Goal: Information Seeking & Learning: Learn about a topic

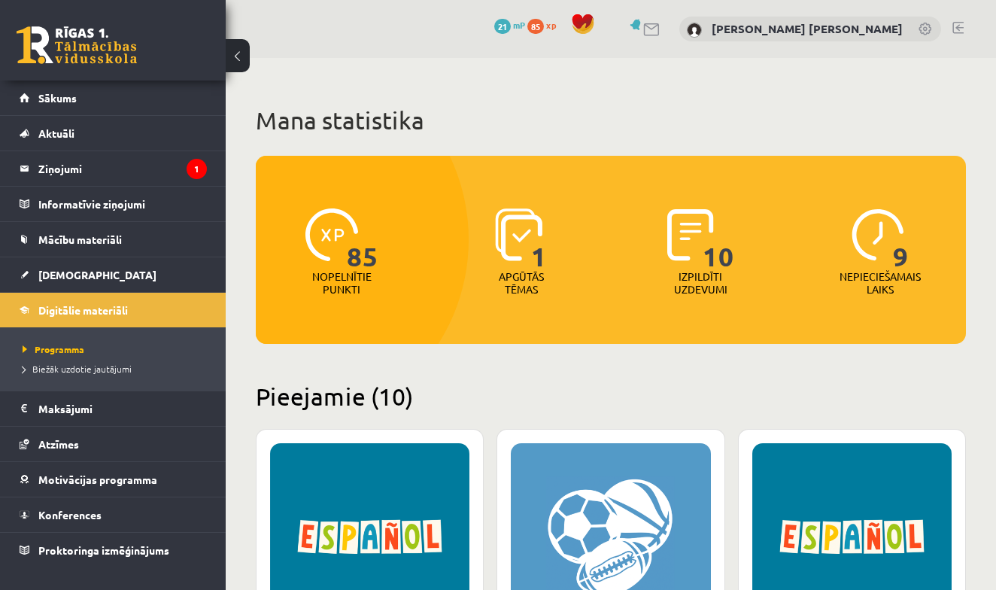
scroll to position [384, 0]
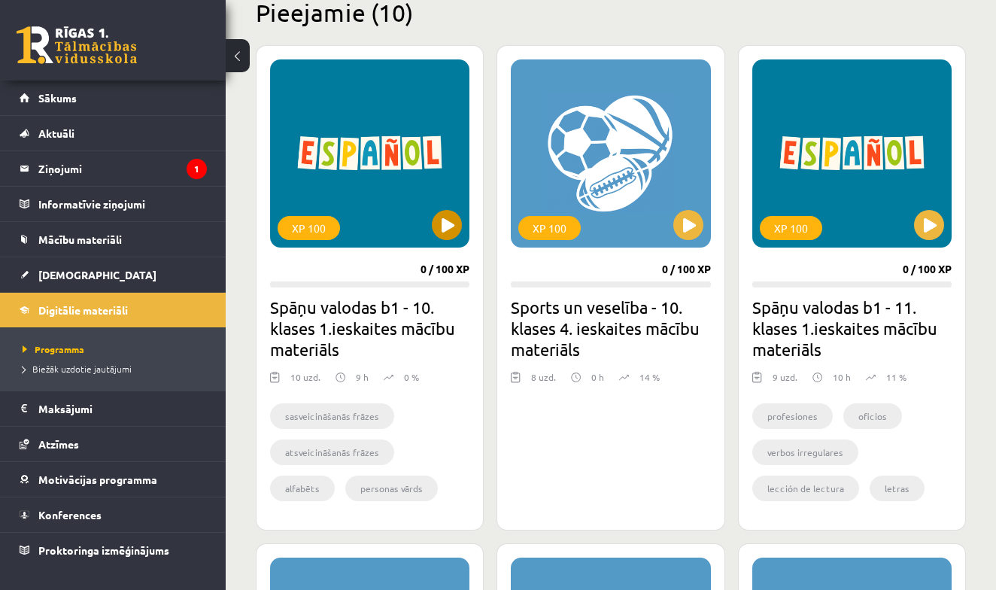
click at [438, 236] on button at bounding box center [447, 225] width 30 height 30
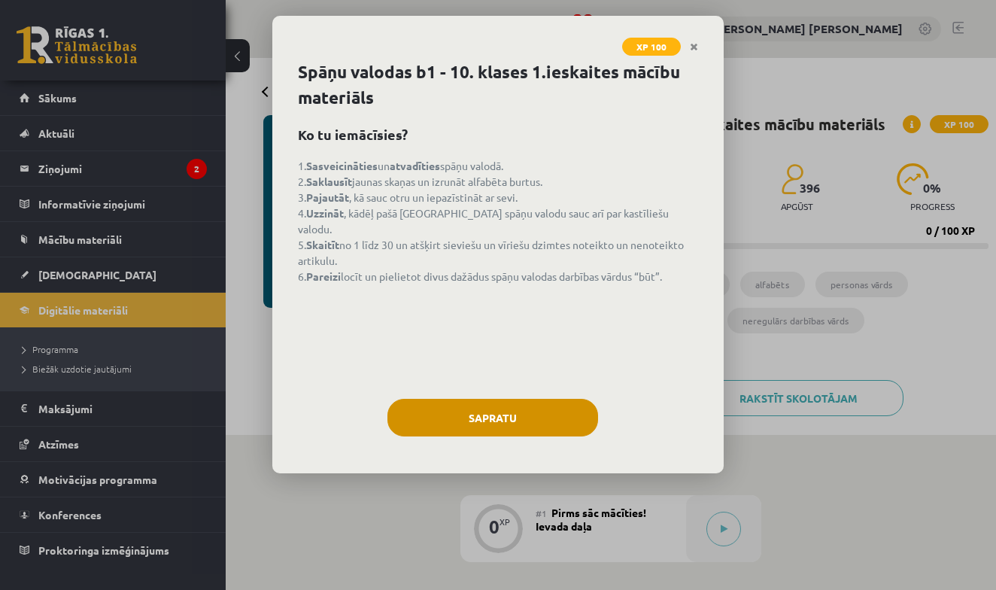
click at [470, 412] on button "Sapratu" at bounding box center [492, 418] width 211 height 38
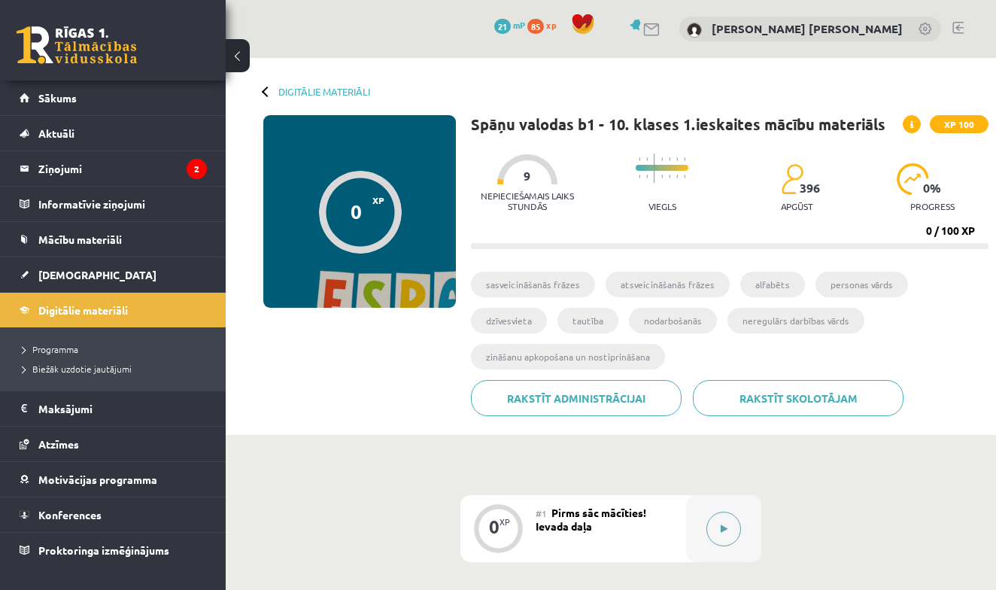
click at [725, 526] on icon at bounding box center [724, 528] width 7 height 9
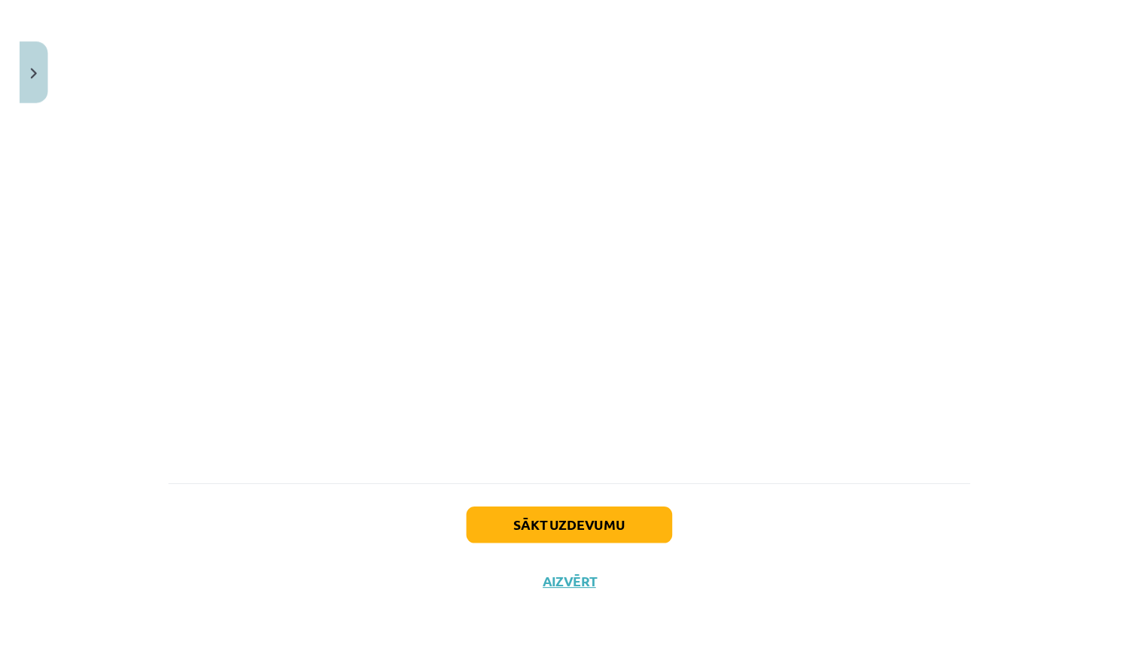
scroll to position [1329, 0]
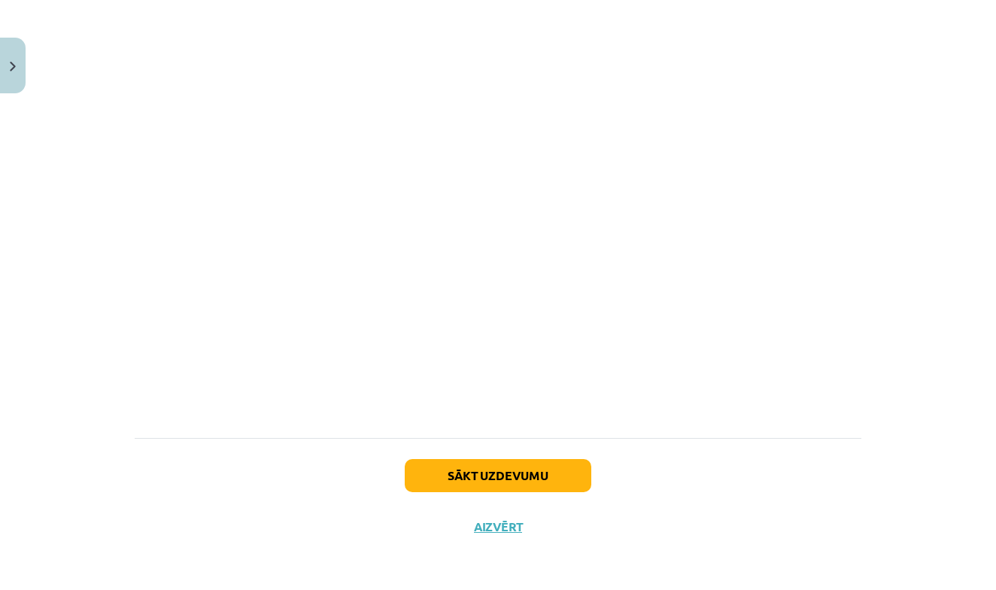
click at [494, 484] on button "Sākt uzdevumu" at bounding box center [498, 475] width 187 height 33
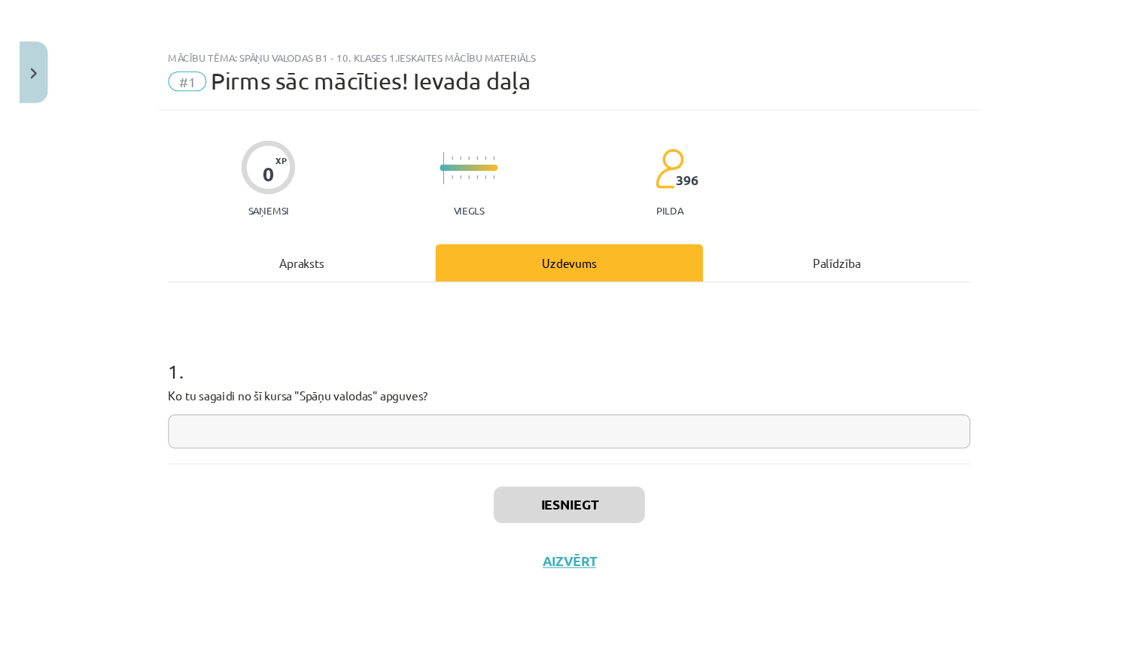
scroll to position [0, 0]
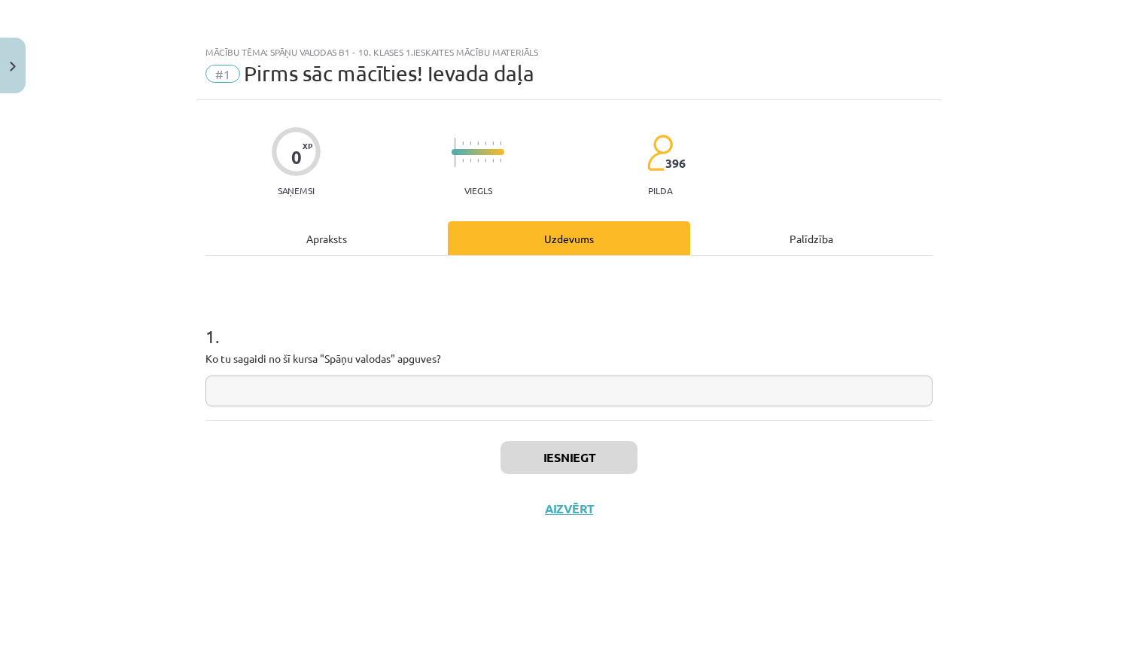
click at [390, 399] on input "text" at bounding box center [568, 390] width 727 height 31
type input "*"
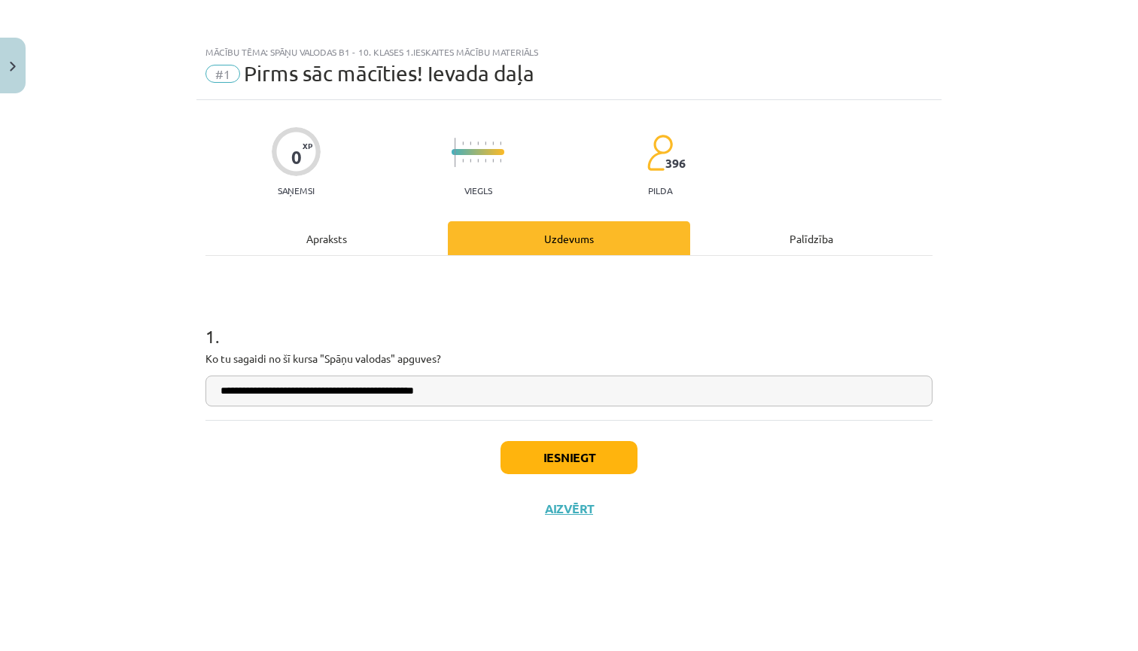
type input "**********"
click at [598, 463] on button "Iesniegt" at bounding box center [568, 457] width 137 height 33
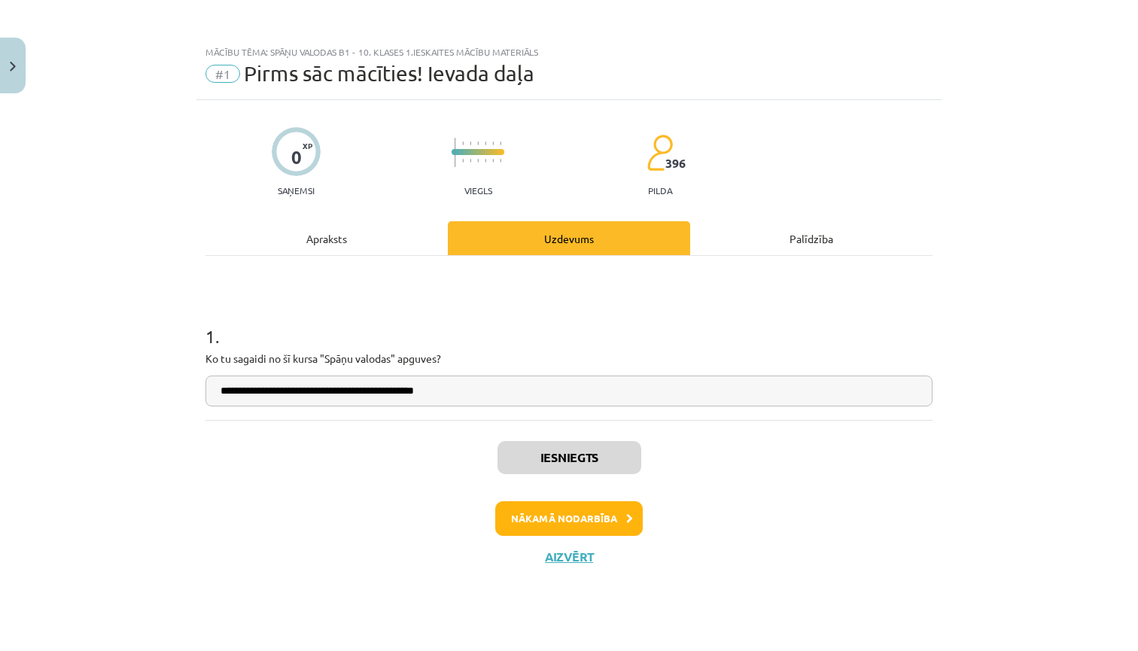
click at [602, 524] on button "Nākamā nodarbība" at bounding box center [568, 518] width 147 height 35
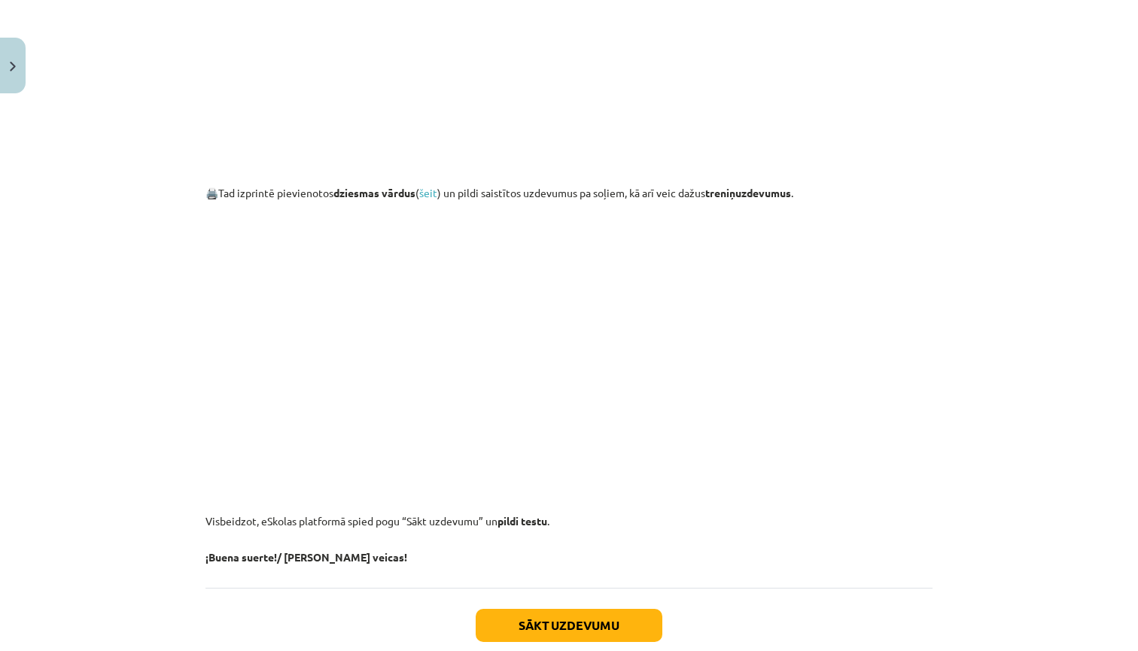
scroll to position [1459, 0]
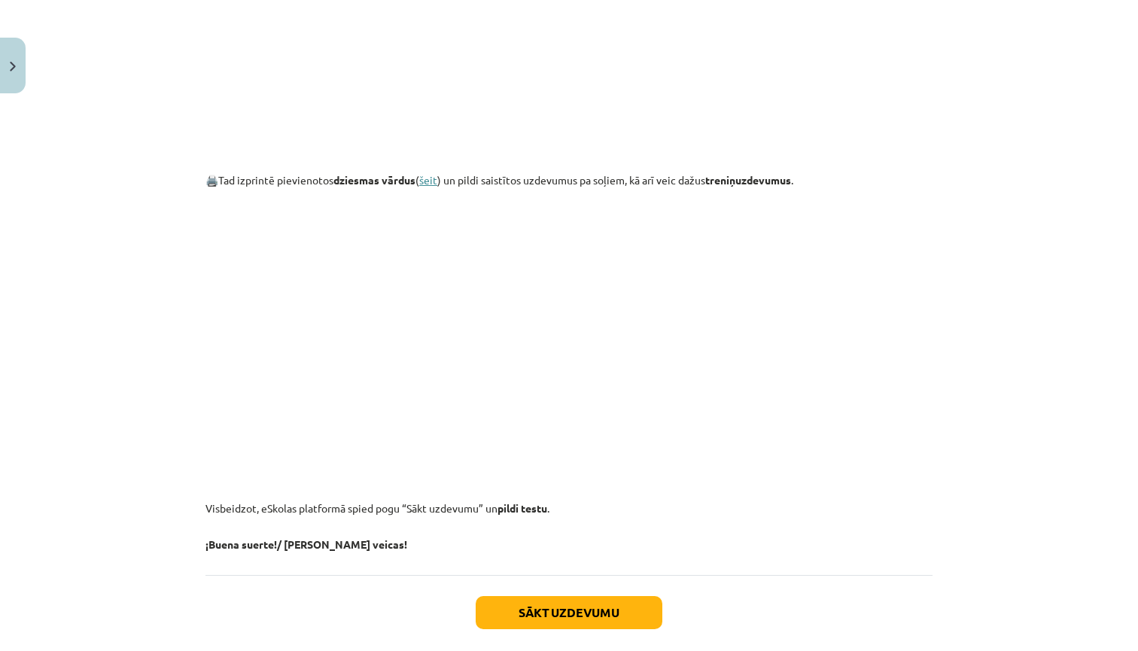
click at [437, 185] on link "šeit" at bounding box center [428, 180] width 18 height 14
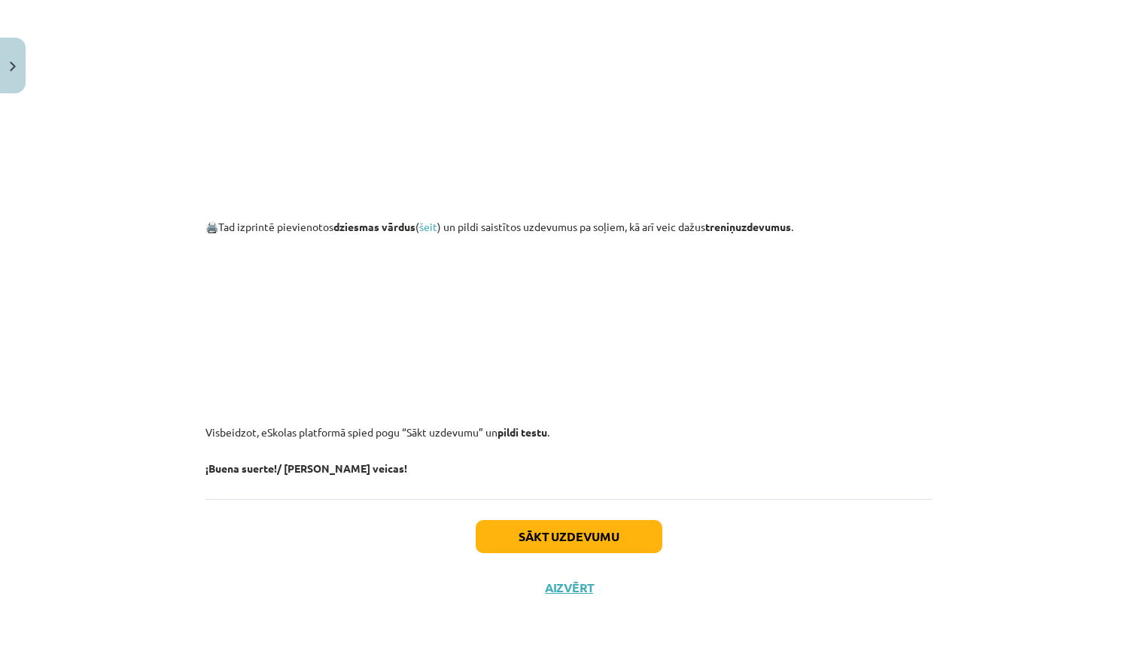
scroll to position [1416, 0]
click at [533, 534] on button "Sākt uzdevumu" at bounding box center [569, 536] width 187 height 33
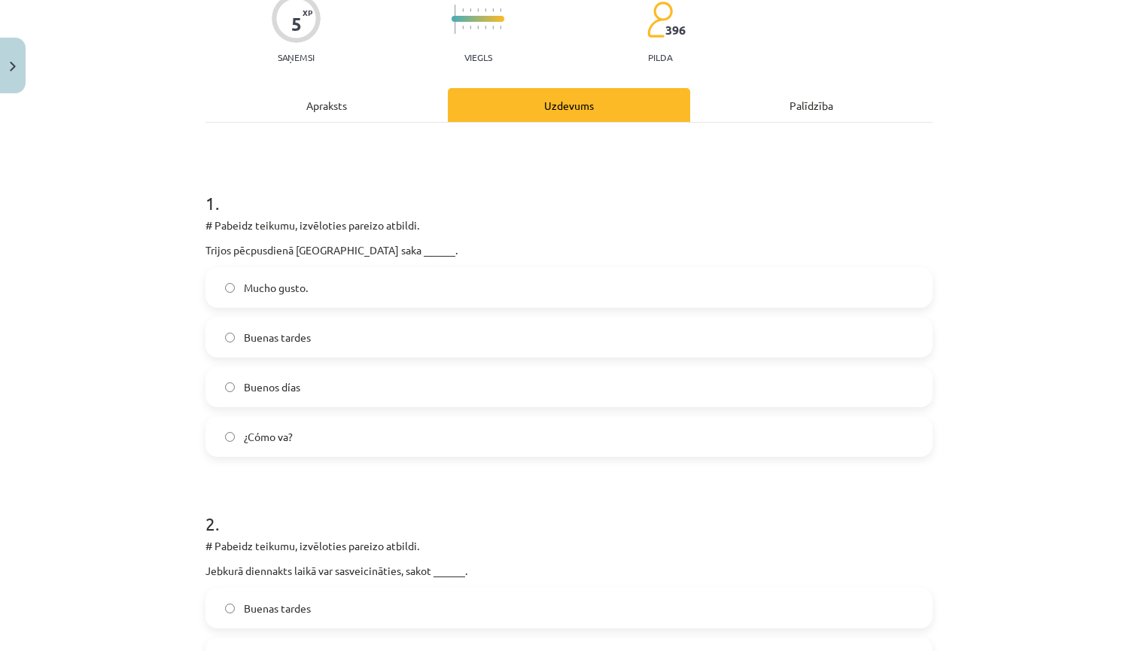
scroll to position [135, 0]
click at [428, 335] on label "Buenas tardes" at bounding box center [569, 336] width 724 height 38
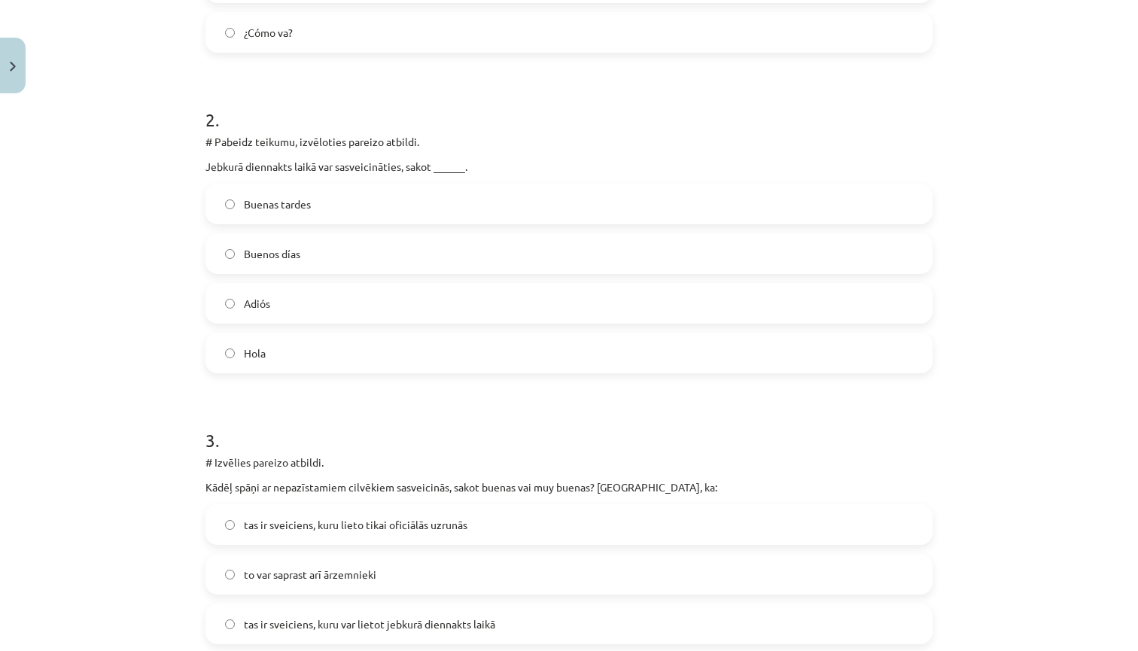
scroll to position [539, 0]
click at [327, 344] on label "Hola" at bounding box center [569, 351] width 724 height 38
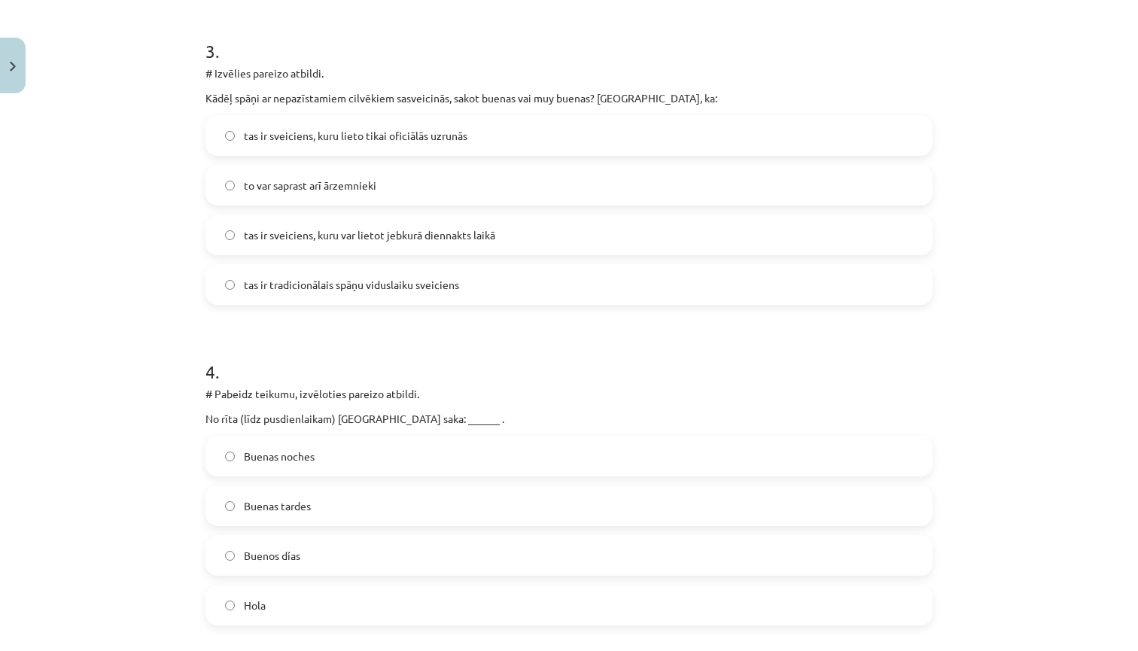
scroll to position [937, 0]
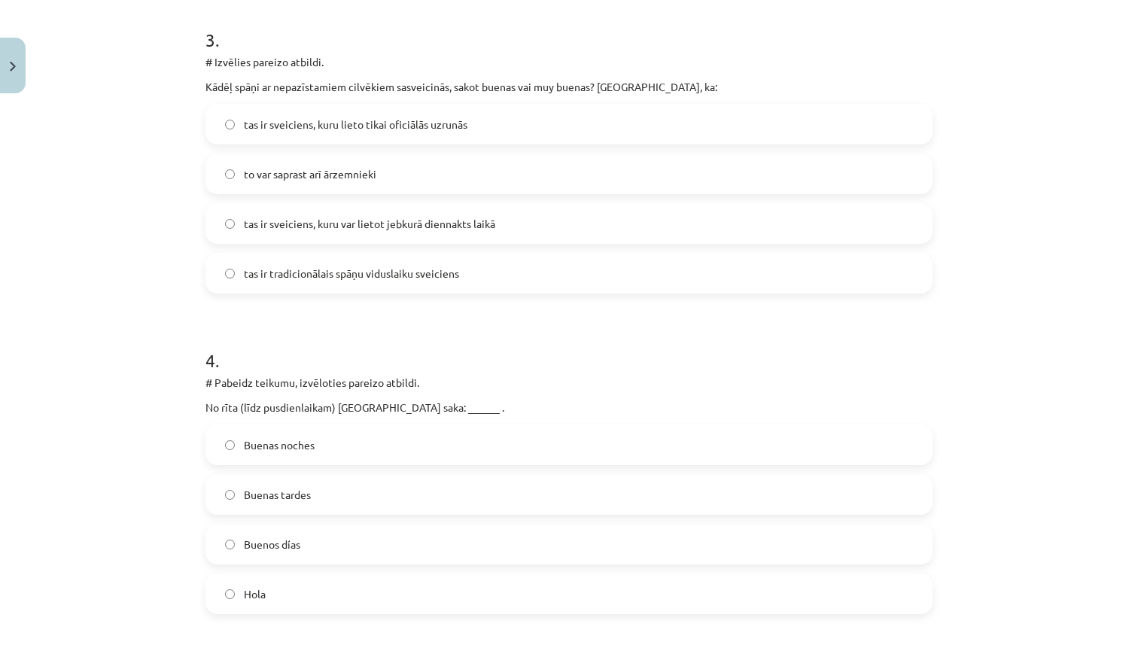
click at [482, 231] on span "tas ir sveiciens, kuru var lietot jebkurā diennakts laikā" at bounding box center [369, 224] width 251 height 16
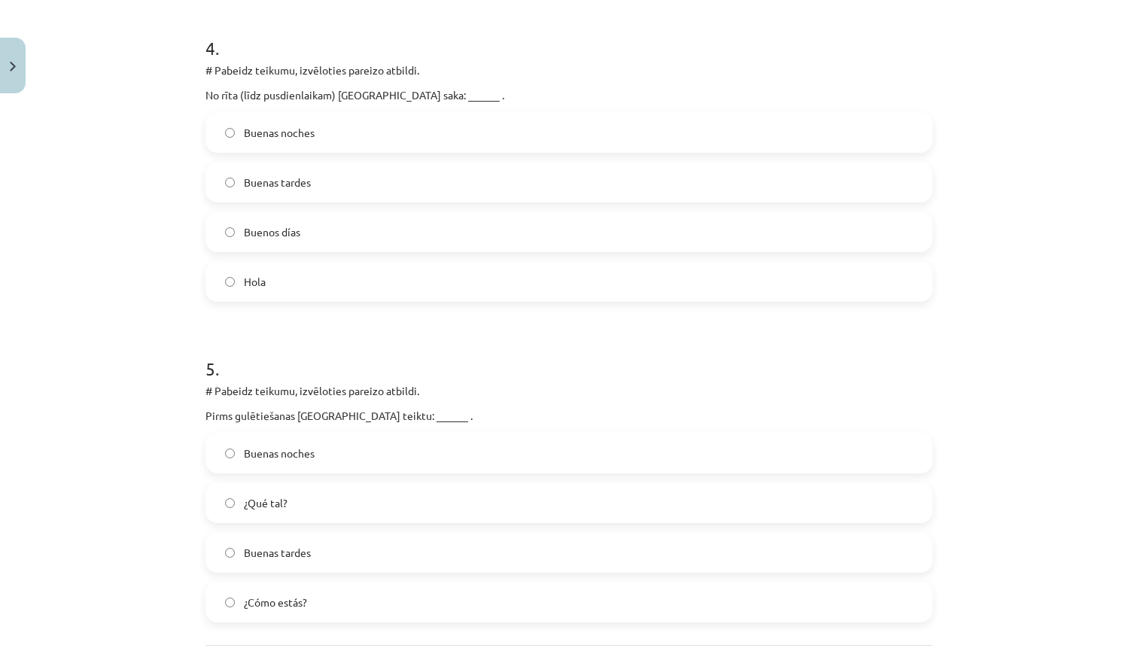
scroll to position [1269, 0]
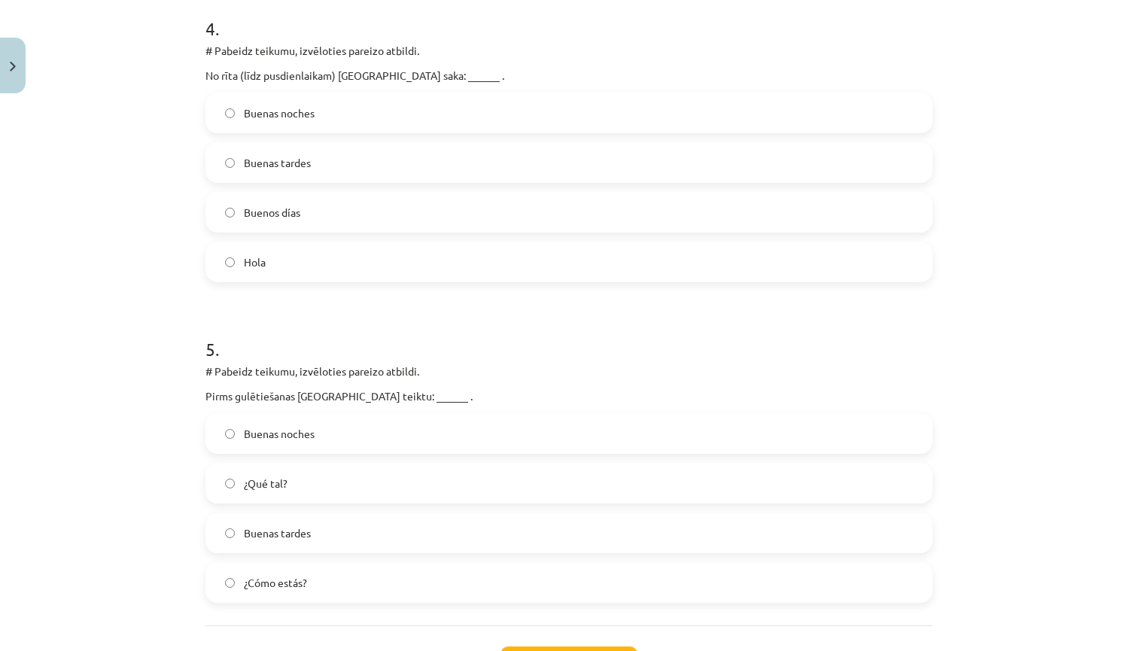
click at [309, 214] on label "Buenos días" at bounding box center [569, 212] width 724 height 38
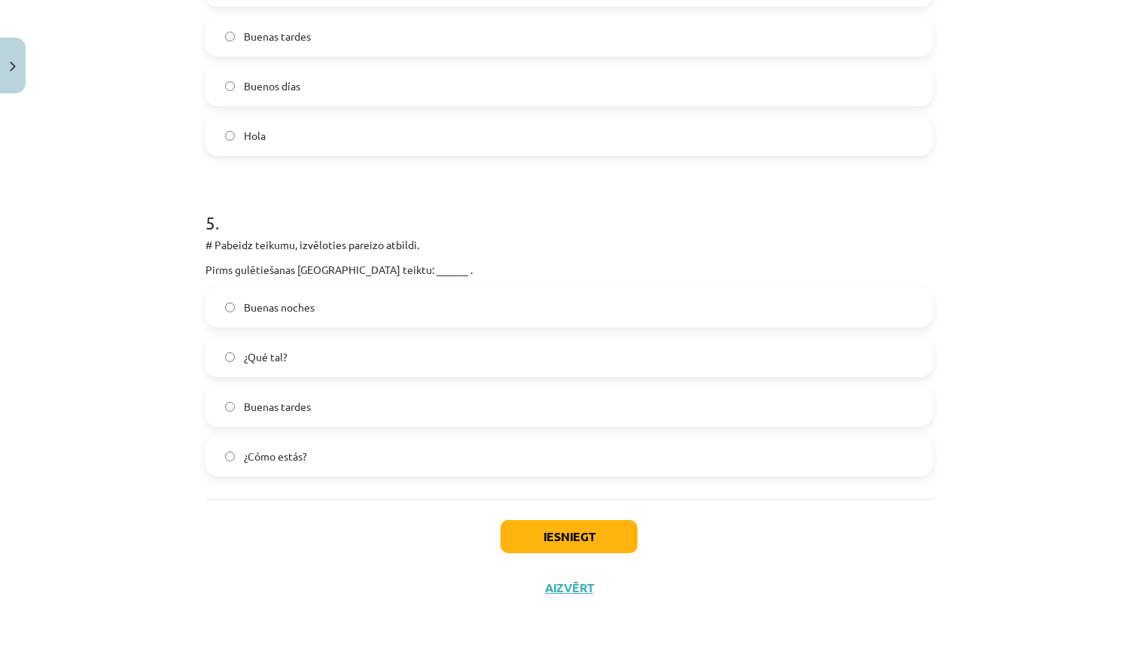
scroll to position [1398, 0]
click at [395, 302] on label "Buenas noches" at bounding box center [569, 307] width 724 height 38
click at [553, 545] on button "Iesniegt" at bounding box center [568, 536] width 137 height 33
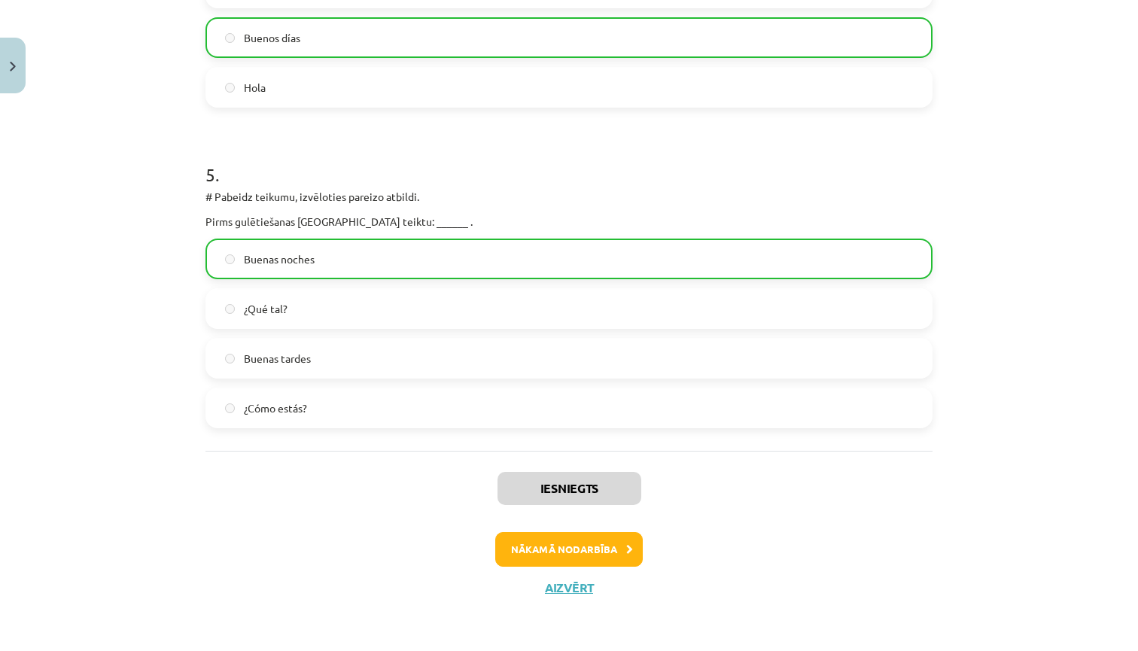
scroll to position [1445, 0]
click at [556, 544] on button "Nākamā nodarbība" at bounding box center [568, 549] width 147 height 35
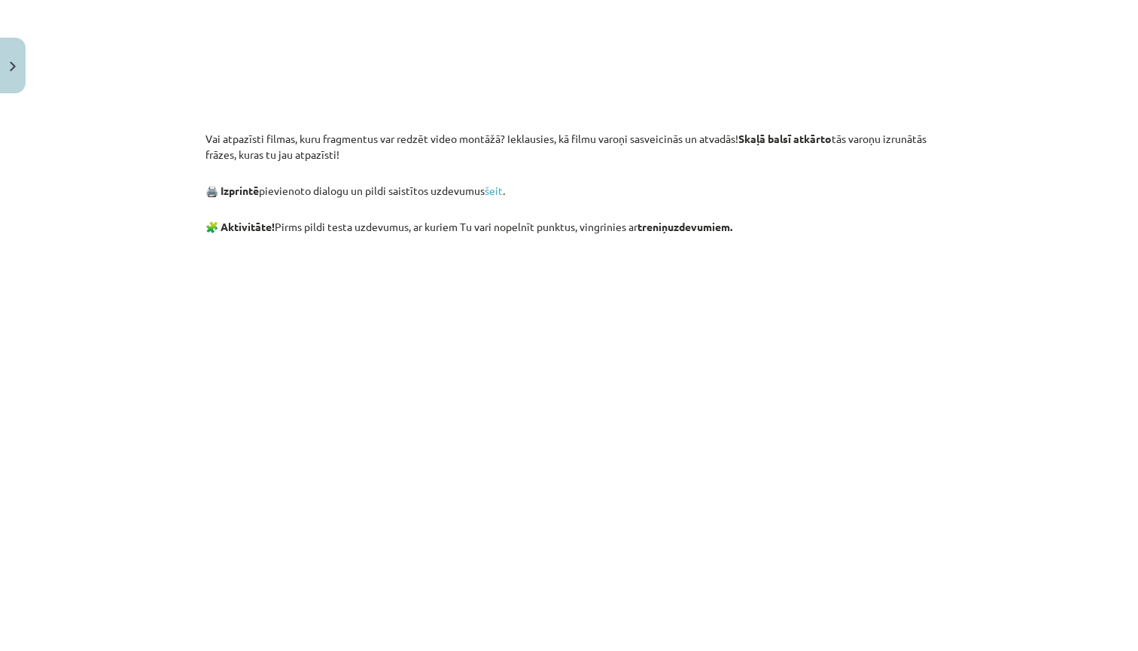
scroll to position [1188, 0]
click at [503, 196] on link "šeit" at bounding box center [494, 189] width 18 height 14
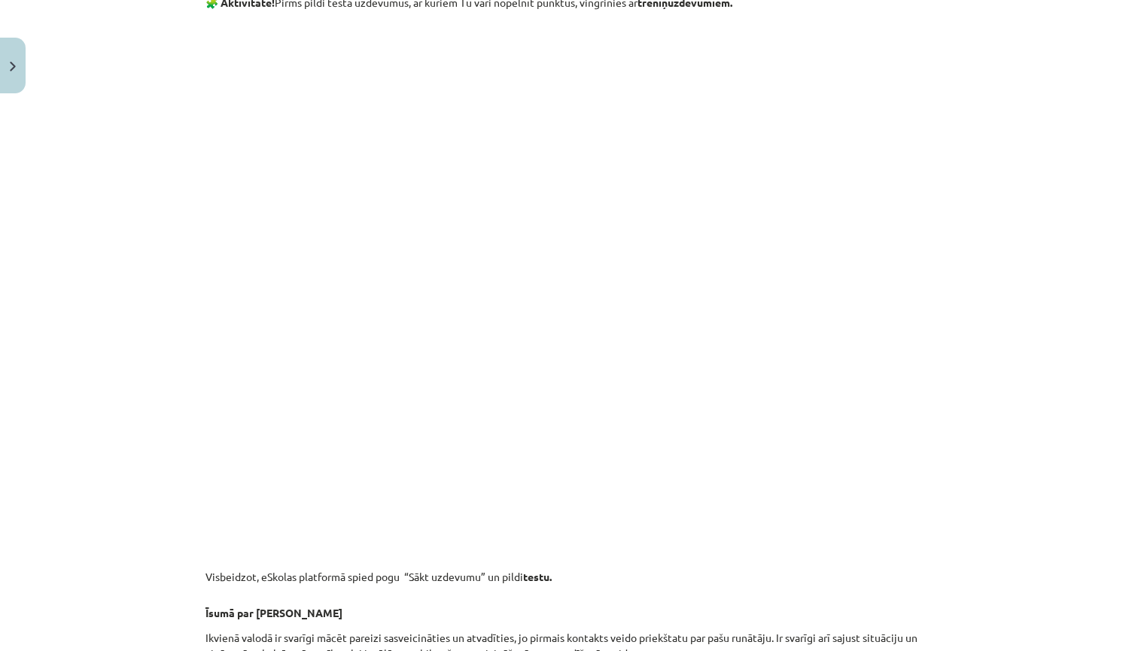
scroll to position [1278, 0]
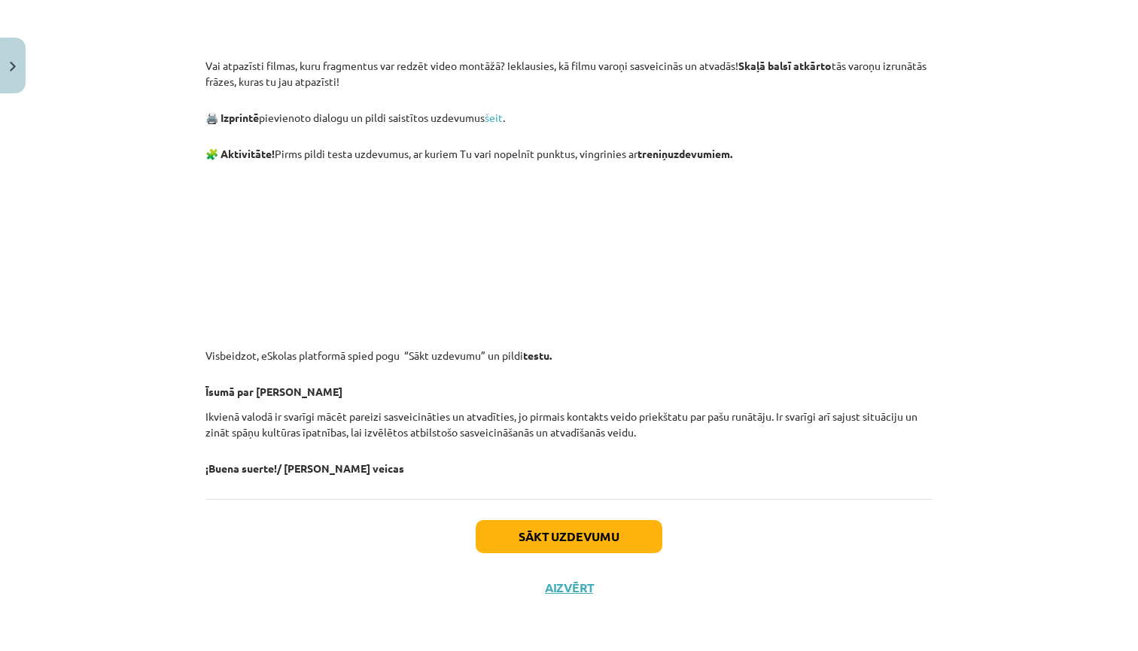
click at [588, 546] on button "Sākt uzdevumu" at bounding box center [569, 536] width 187 height 33
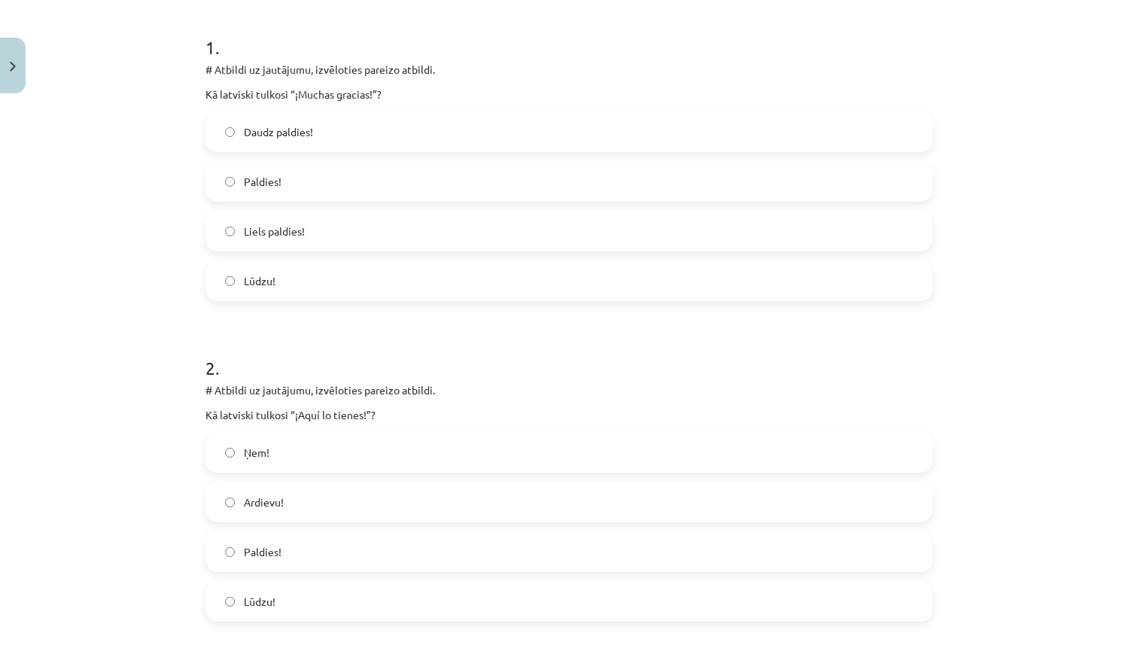
scroll to position [38, 0]
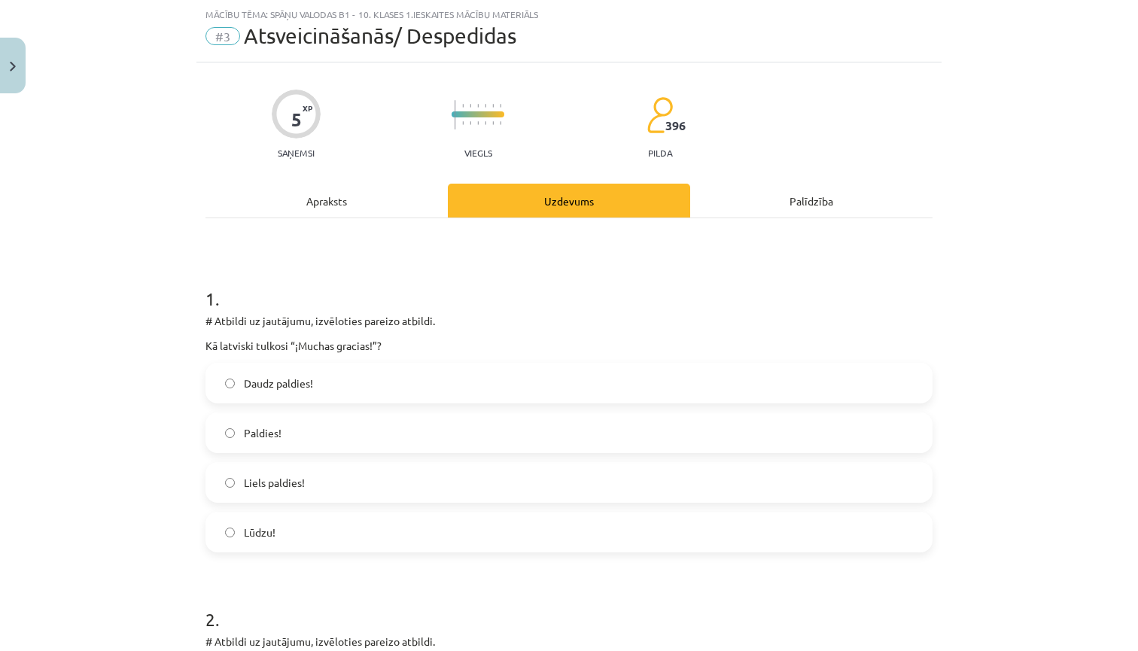
click at [434, 481] on label "Liels paldies!" at bounding box center [569, 482] width 724 height 38
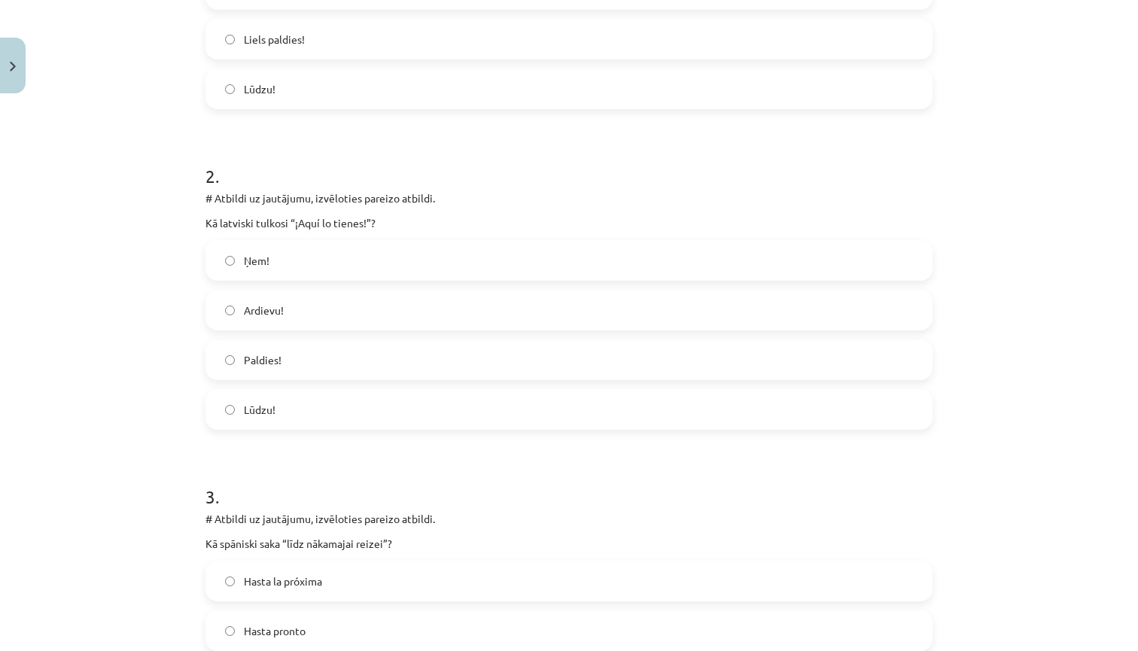
scroll to position [485, 0]
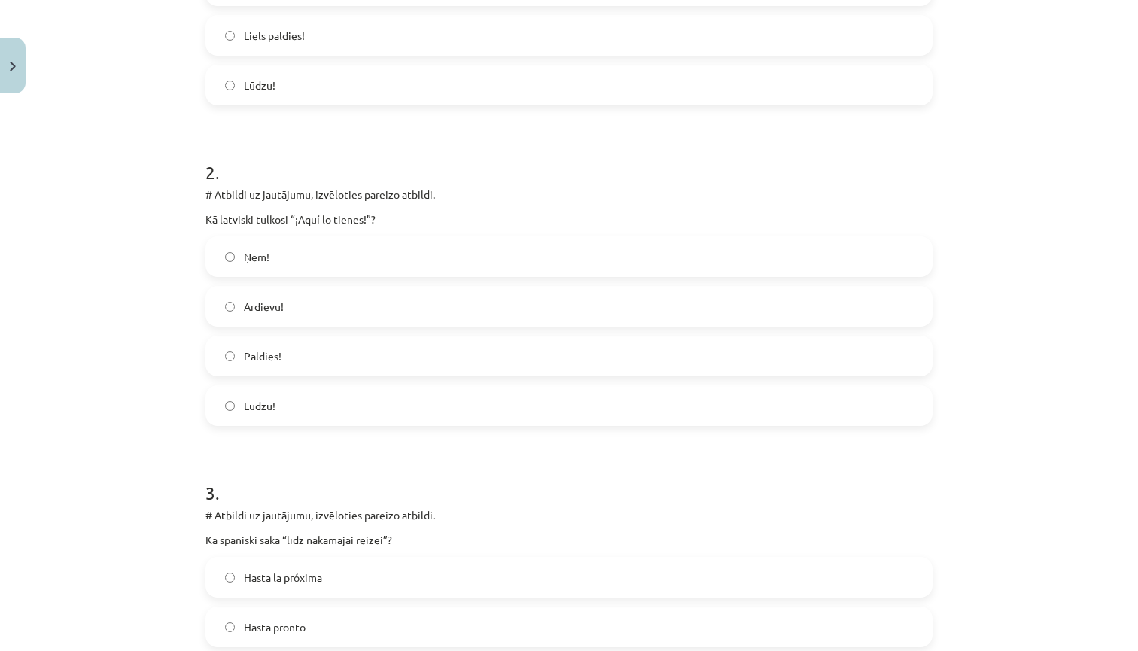
click at [591, 266] on label "Ņem!" at bounding box center [569, 257] width 724 height 38
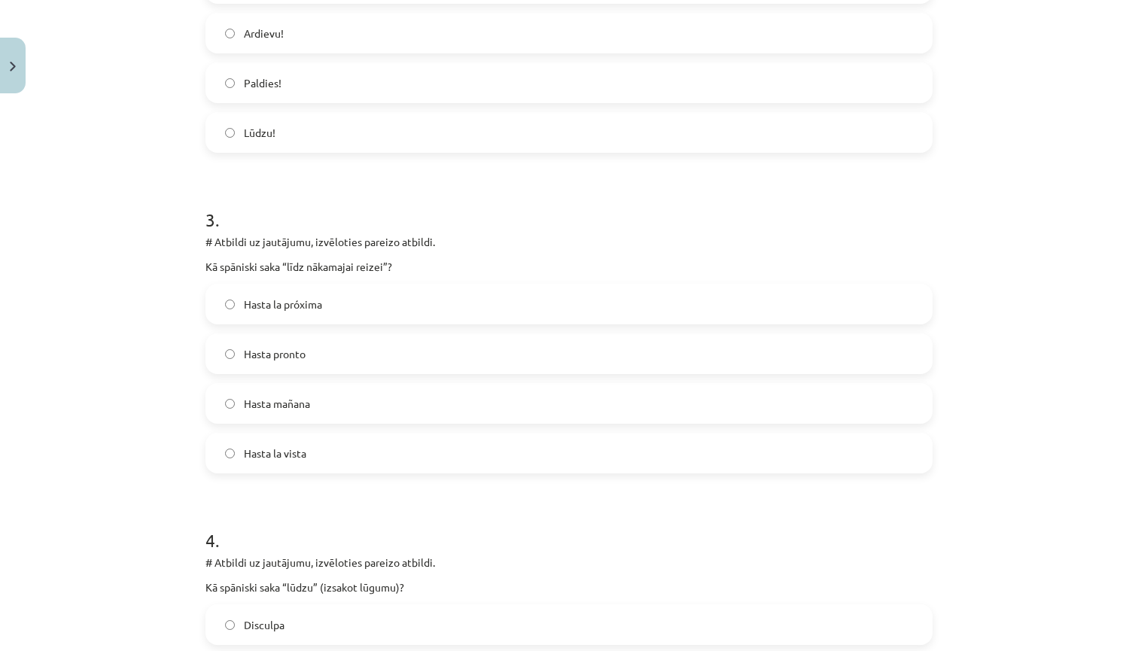
scroll to position [773, 0]
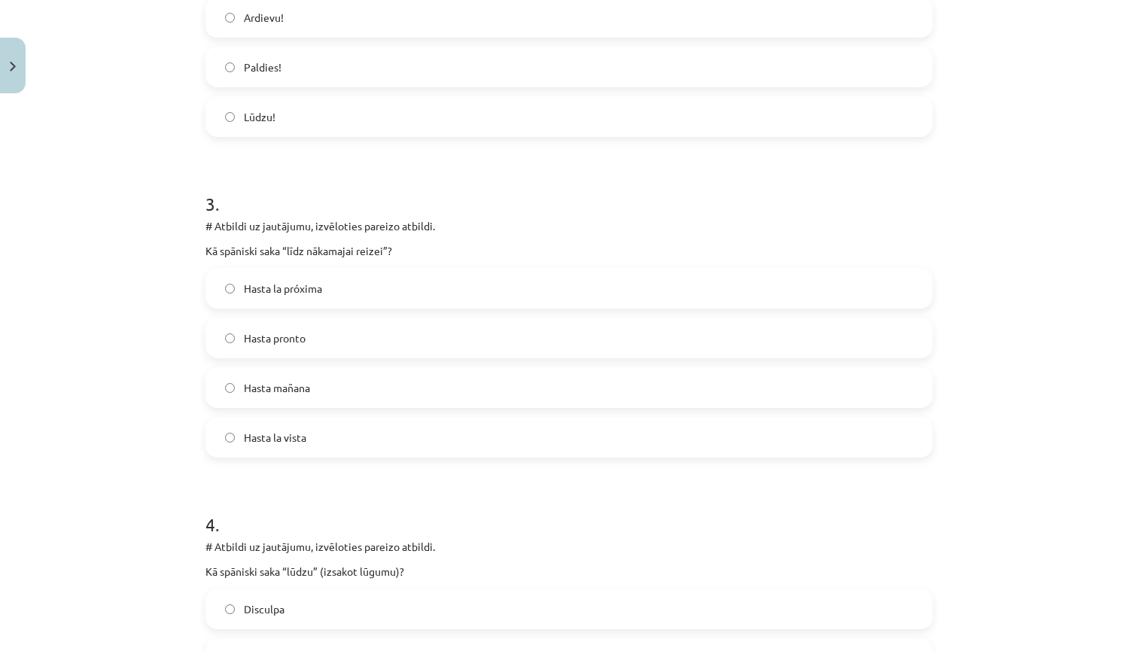
click at [346, 294] on label "Hasta la próxima" at bounding box center [569, 288] width 724 height 38
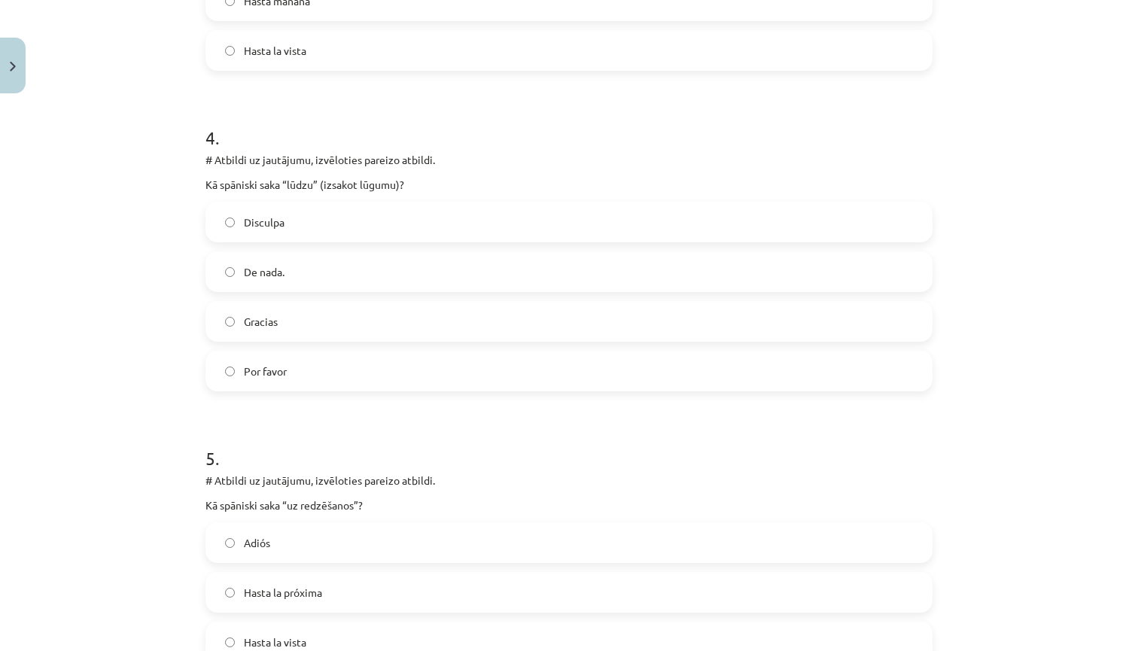
scroll to position [1171, 0]
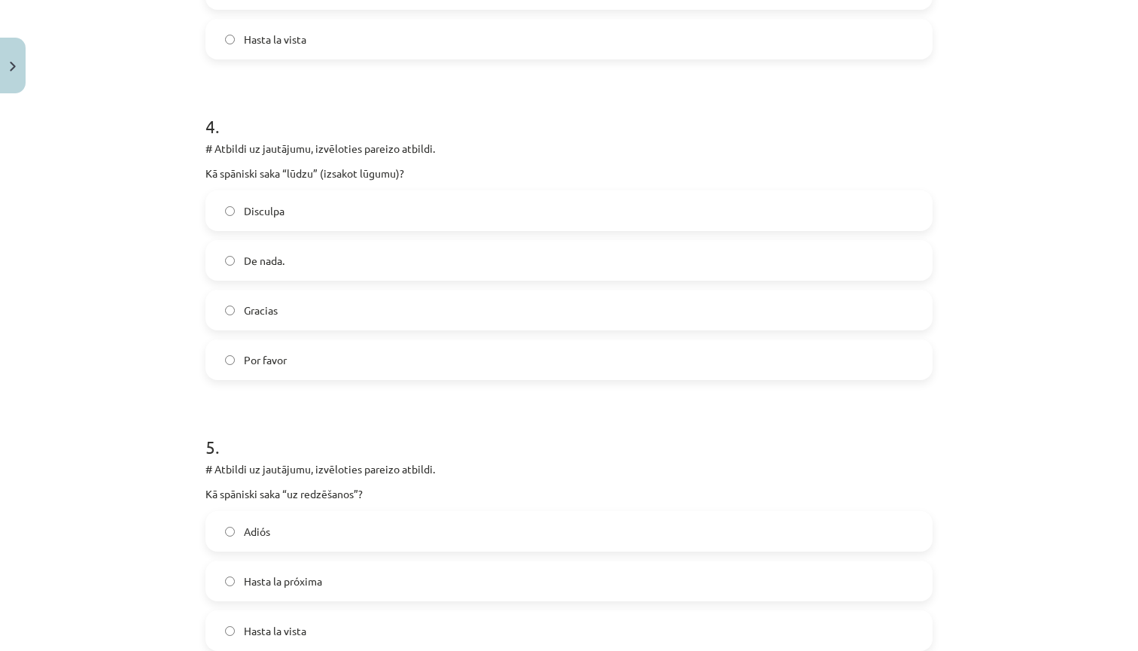
click at [345, 314] on label "Gracias" at bounding box center [569, 310] width 724 height 38
click at [312, 366] on label "Por favor" at bounding box center [569, 360] width 724 height 38
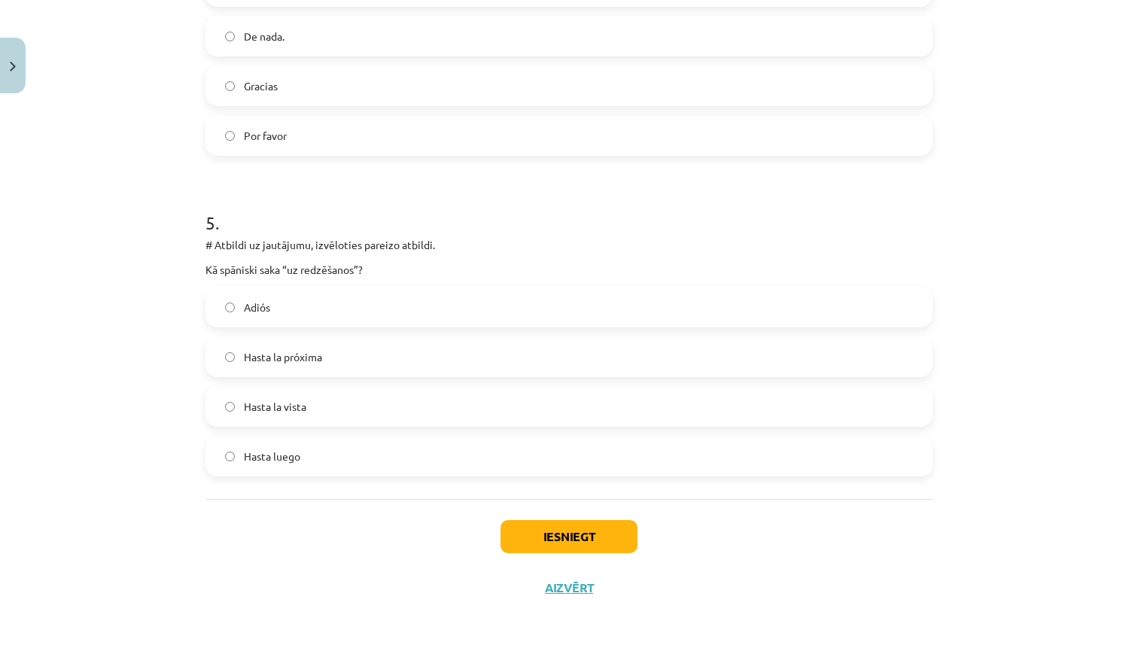
scroll to position [1398, 0]
click at [301, 468] on label "Hasta luego" at bounding box center [569, 456] width 724 height 38
click at [539, 527] on button "Iesniegt" at bounding box center [568, 536] width 137 height 33
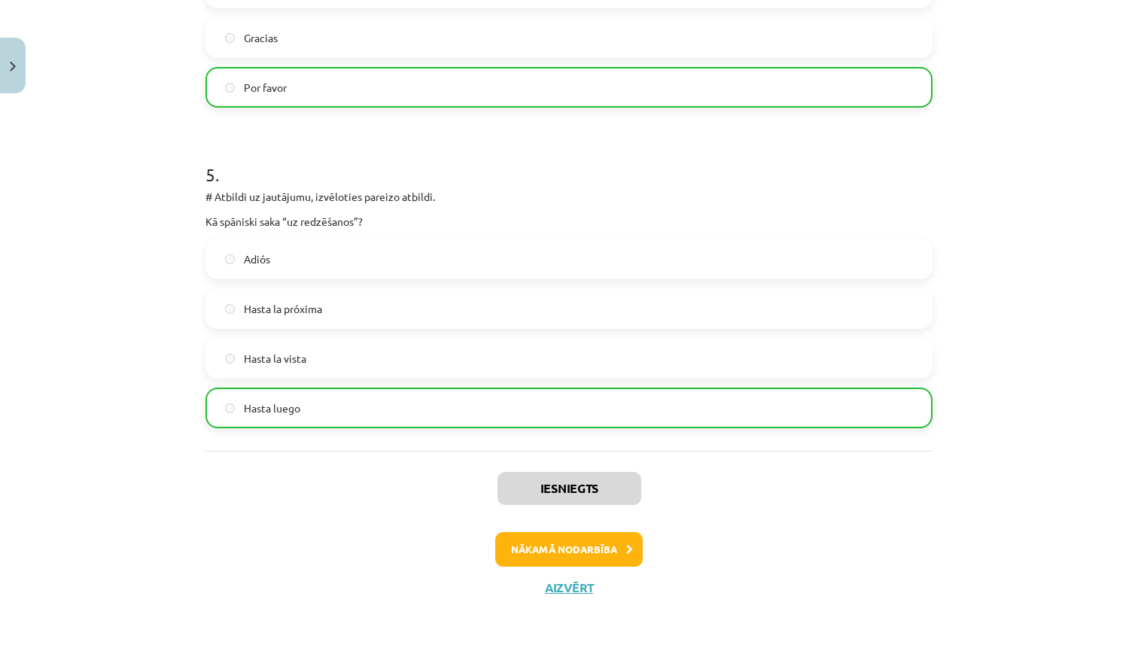
scroll to position [1445, 0]
click at [533, 553] on button "Nākamā nodarbība" at bounding box center [568, 549] width 147 height 35
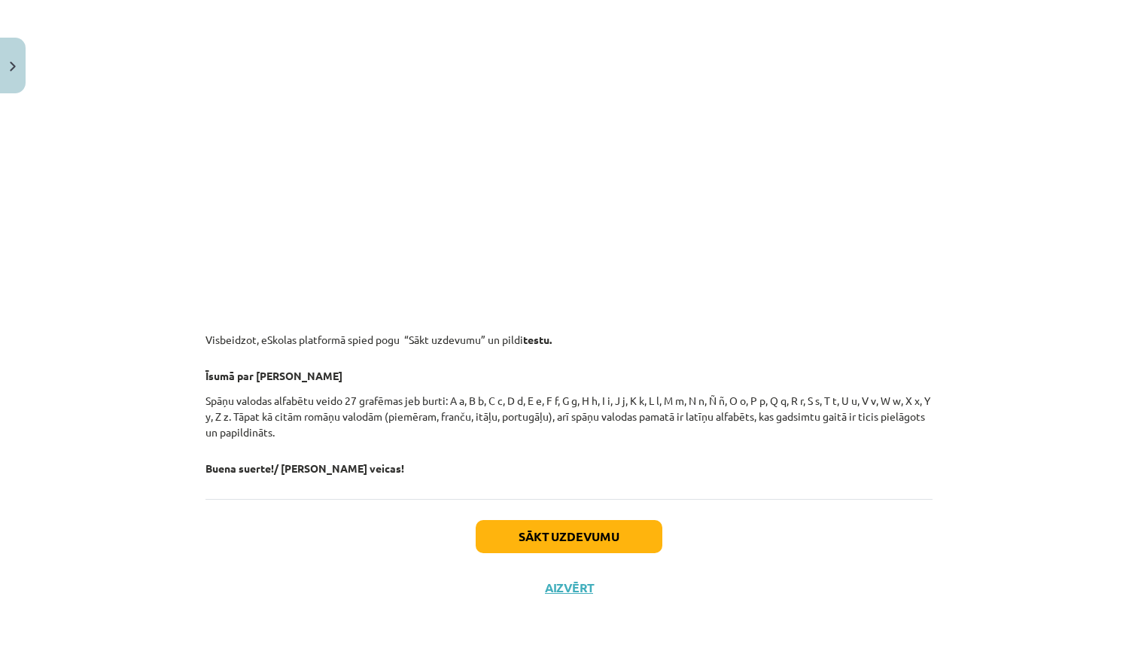
scroll to position [1672, 0]
click at [563, 589] on button "Aizvērt" at bounding box center [568, 587] width 57 height 15
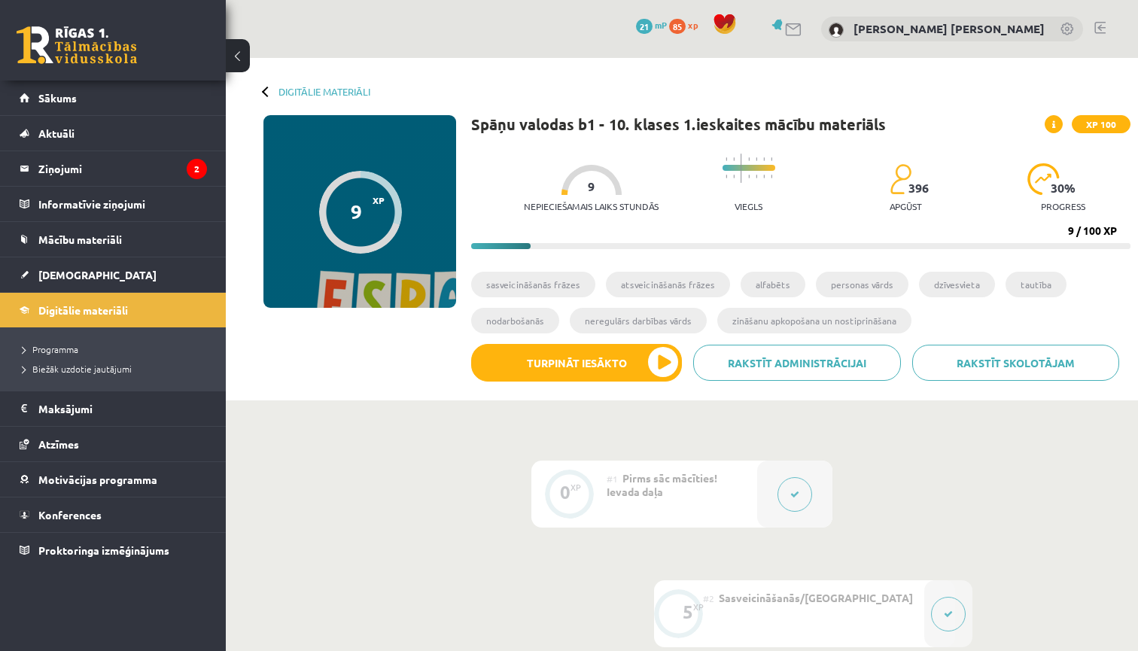
scroll to position [0, 0]
click at [188, 177] on legend "Ziņojumi 2" at bounding box center [122, 168] width 169 height 35
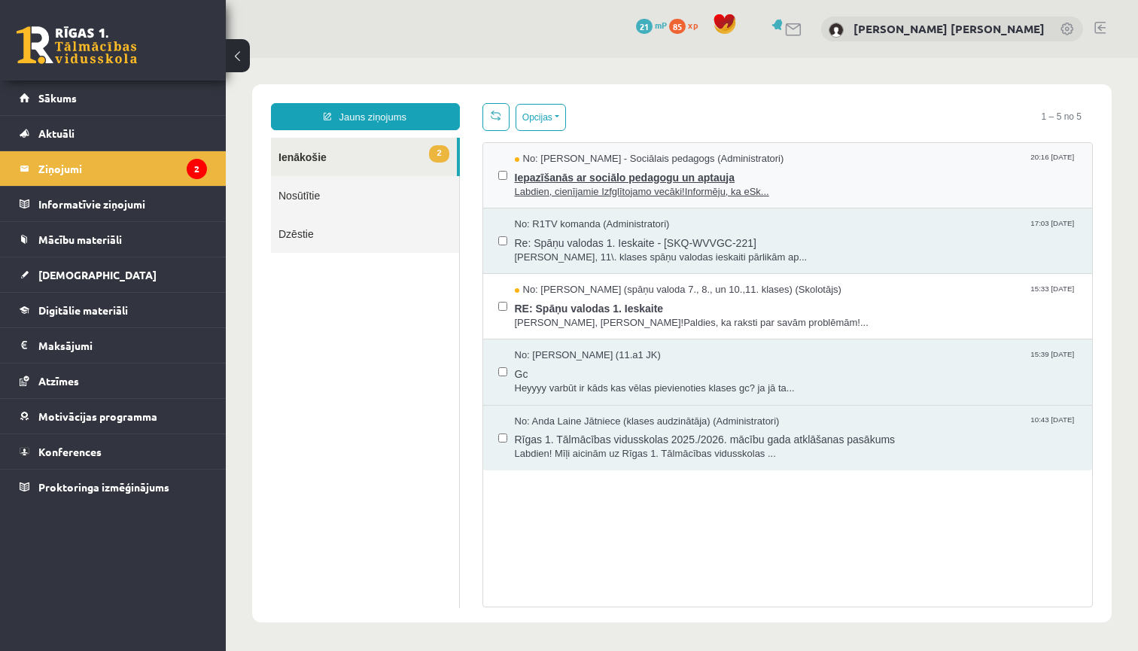
click at [775, 176] on span "Iepazīšanās ar sociālo pedagogu un aptauja" at bounding box center [796, 175] width 563 height 19
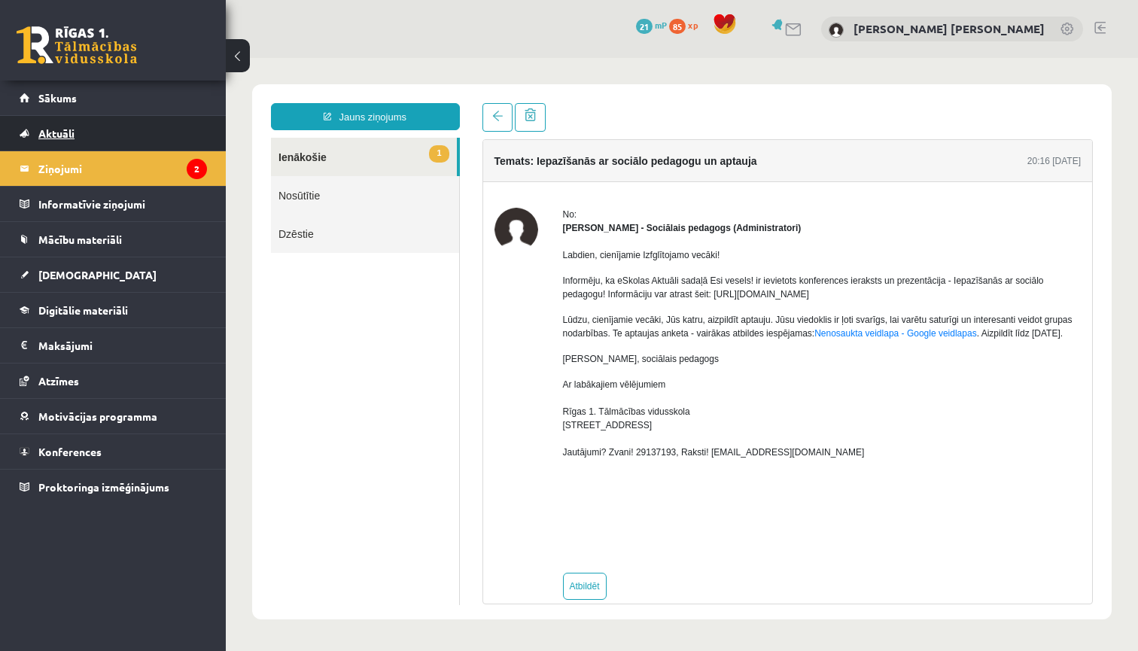
click at [136, 138] on link "Aktuāli" at bounding box center [113, 133] width 187 height 35
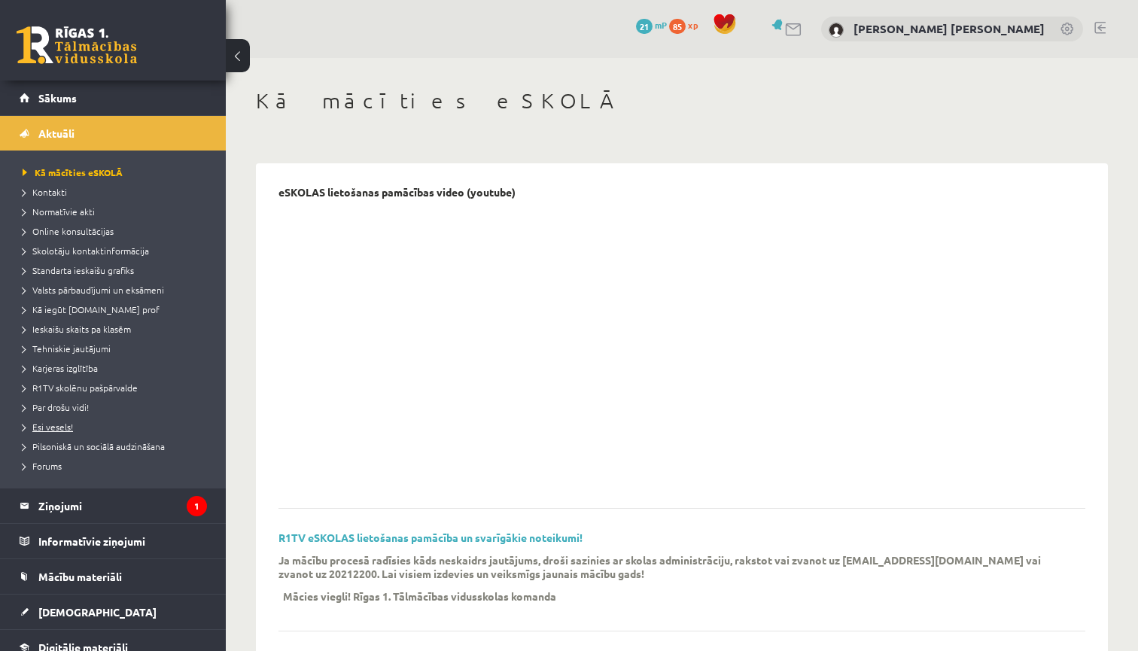
click at [61, 424] on span "Esi vesels!" at bounding box center [48, 427] width 50 height 12
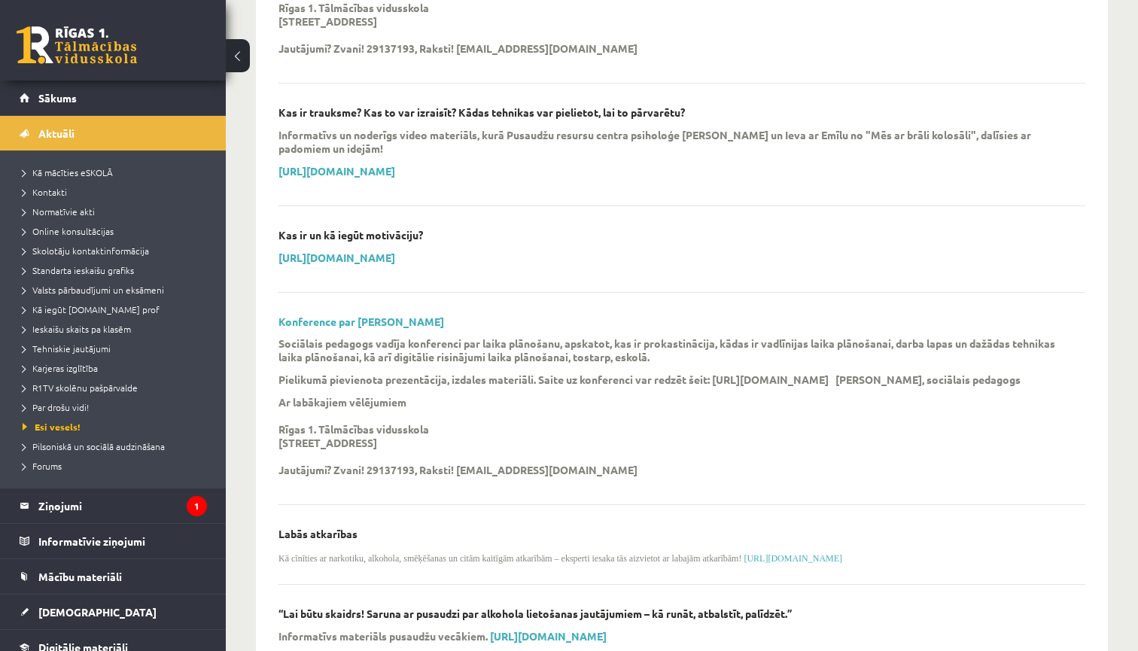
scroll to position [1102, 0]
